Goal: Communication & Community: Share content

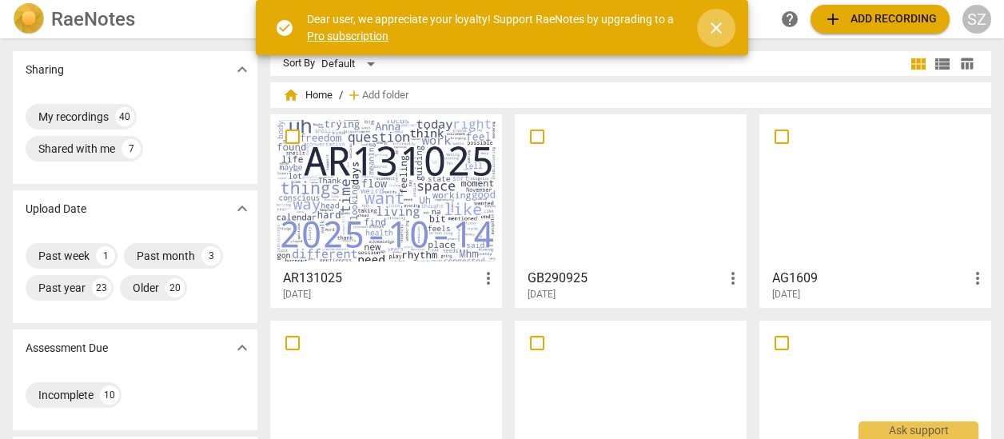
click at [713, 31] on span "close" at bounding box center [716, 27] width 19 height 19
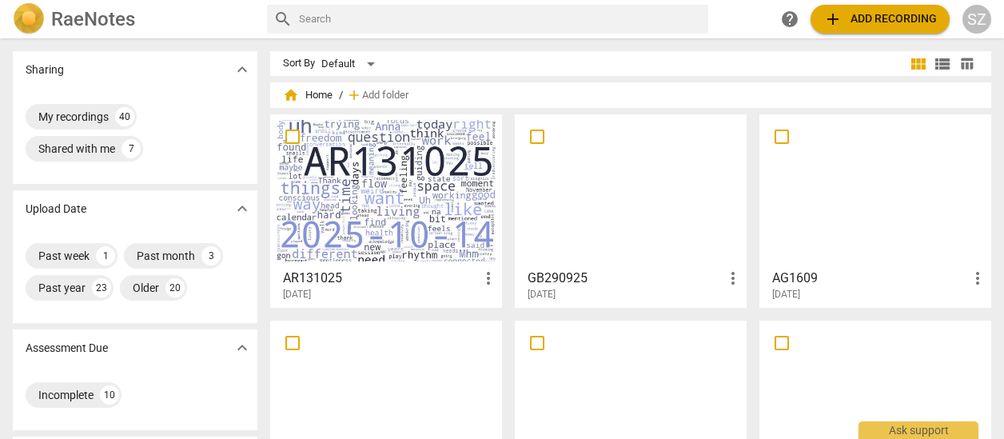
click at [413, 134] on div at bounding box center [386, 191] width 221 height 142
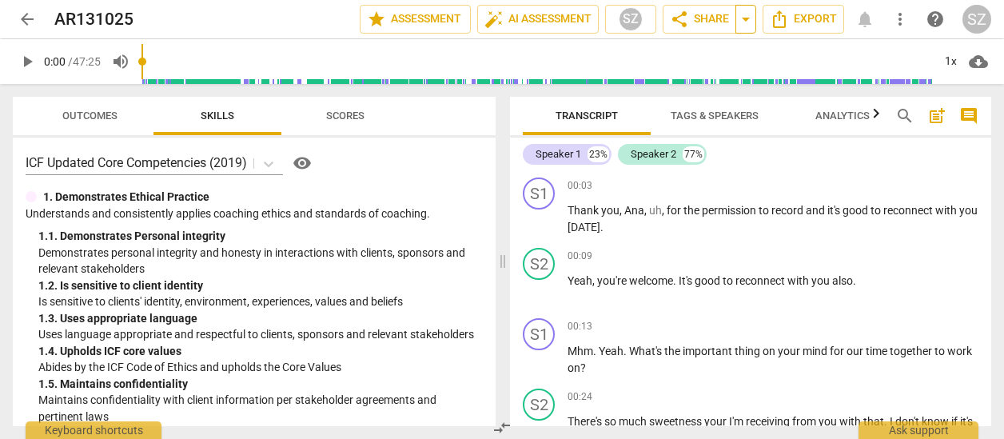
click at [744, 20] on span "arrow_drop_down" at bounding box center [745, 19] width 19 height 19
click at [696, 21] on span "share Share" at bounding box center [699, 19] width 59 height 19
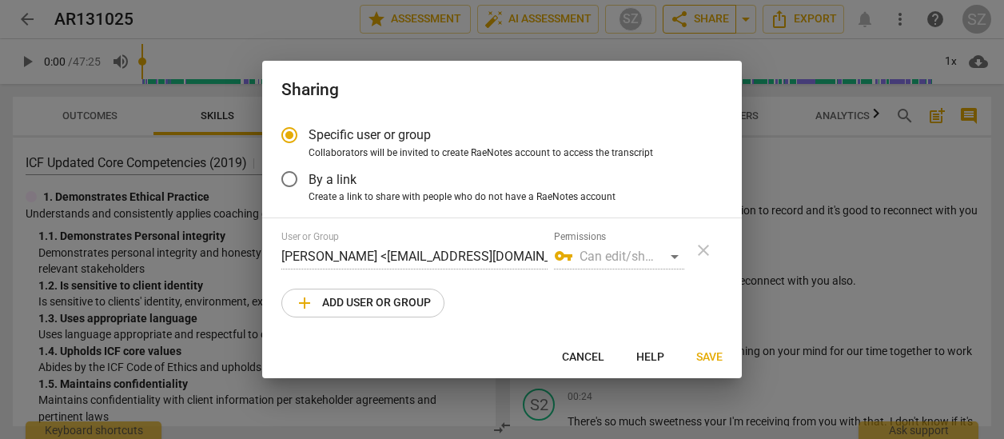
radio input "false"
click at [293, 178] on input "By a link" at bounding box center [289, 179] width 38 height 38
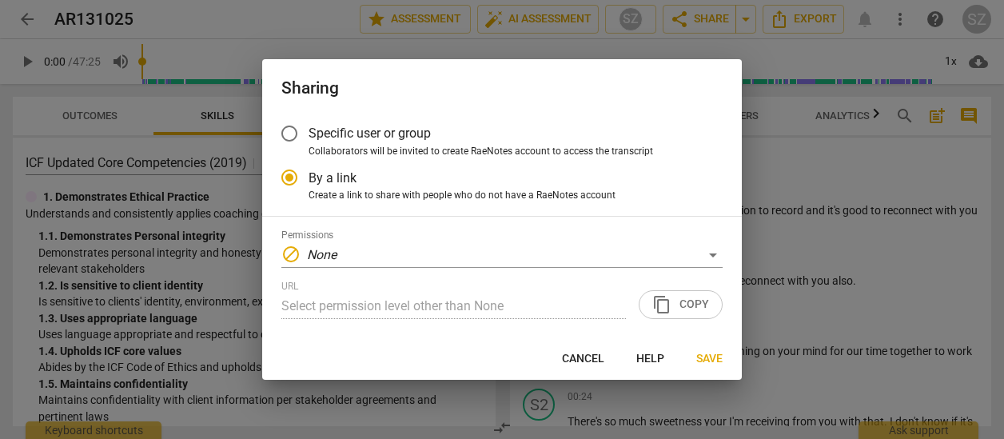
click at [370, 240] on div "Permissions block None" at bounding box center [501, 248] width 441 height 38
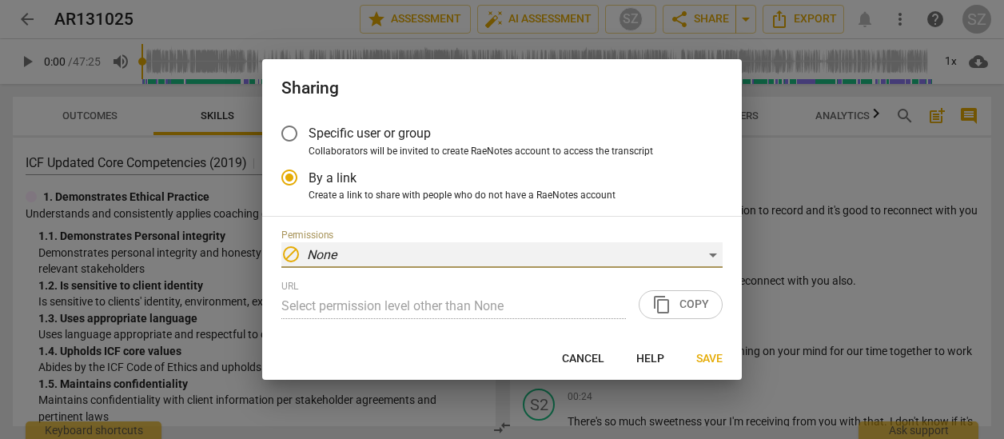
click at [711, 253] on div "block None" at bounding box center [501, 255] width 441 height 26
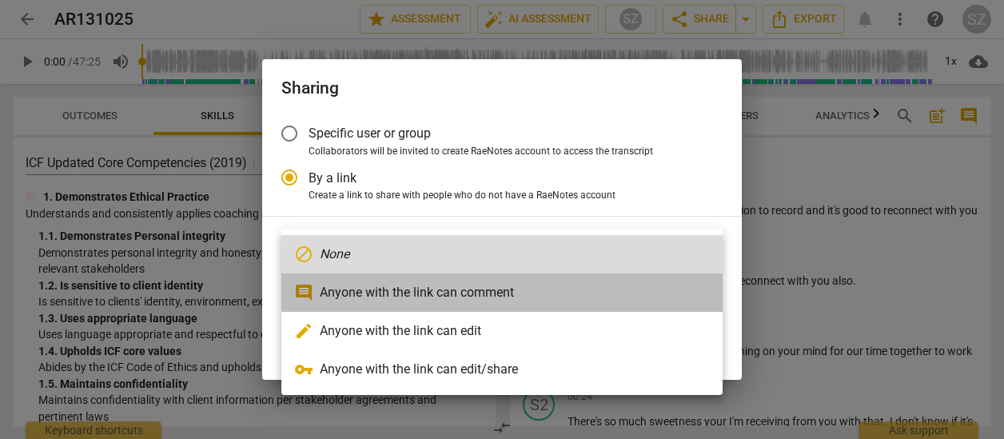
click at [530, 292] on li "comment Anyone with the link can comment" at bounding box center [501, 292] width 441 height 38
radio input "false"
type input "https://app.raenotes.com/meeting/0f0cc672694f4e56919bebb002ad37dd"
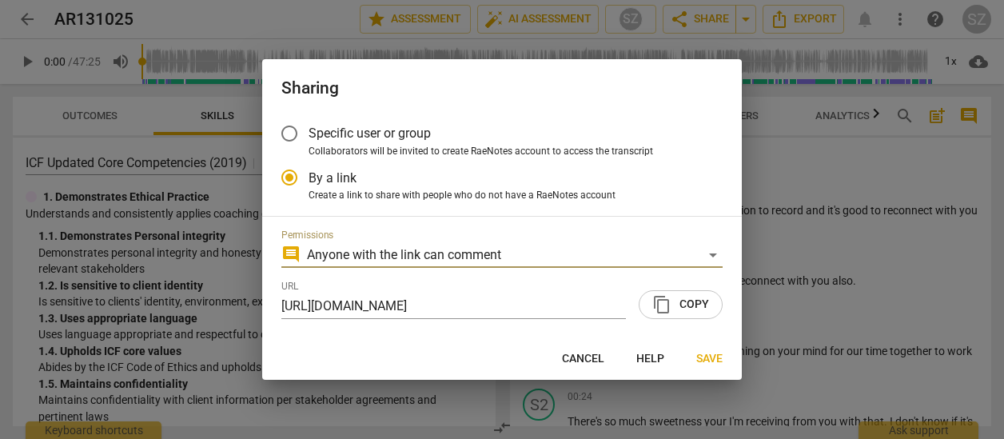
click at [683, 297] on span "content_copy Copy" at bounding box center [681, 304] width 57 height 19
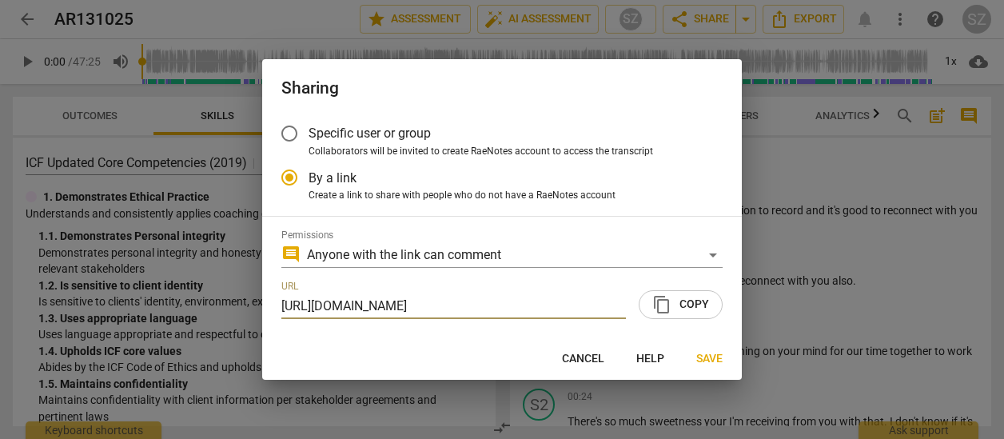
click at [711, 360] on span "Save" at bounding box center [709, 359] width 26 height 16
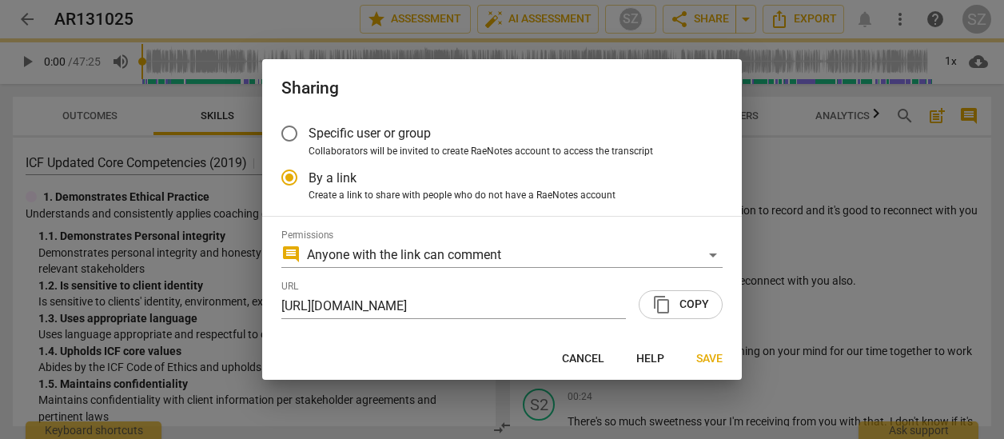
radio input "false"
